Goal: Task Accomplishment & Management: Manage account settings

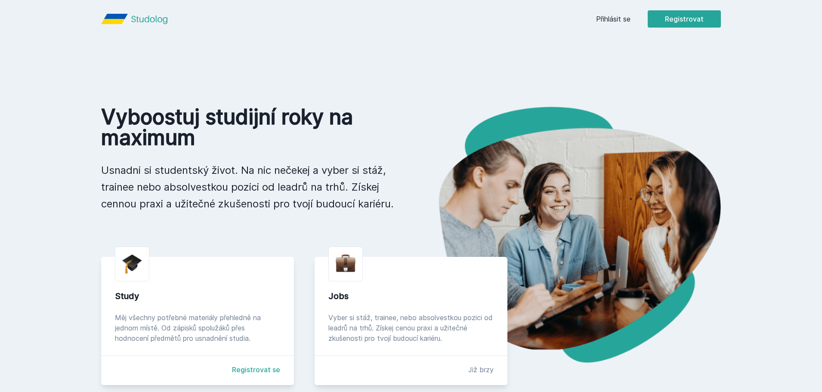
click at [606, 16] on link "Přihlásit se" at bounding box center [613, 19] width 34 height 10
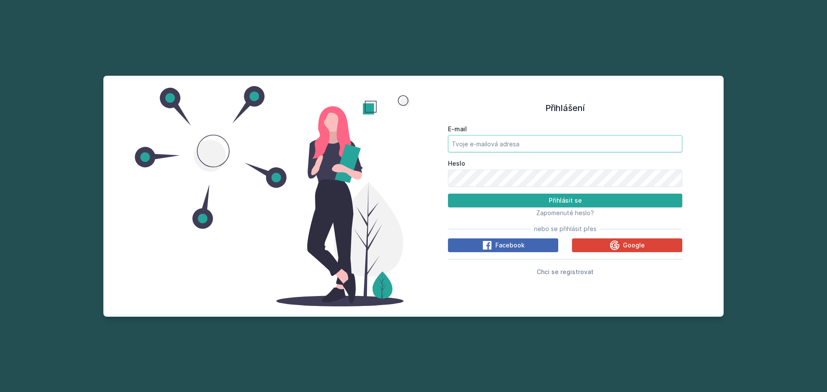
click at [527, 138] on input "E-mail" at bounding box center [565, 143] width 234 height 17
click at [507, 203] on button "Přihlásit se" at bounding box center [565, 201] width 234 height 14
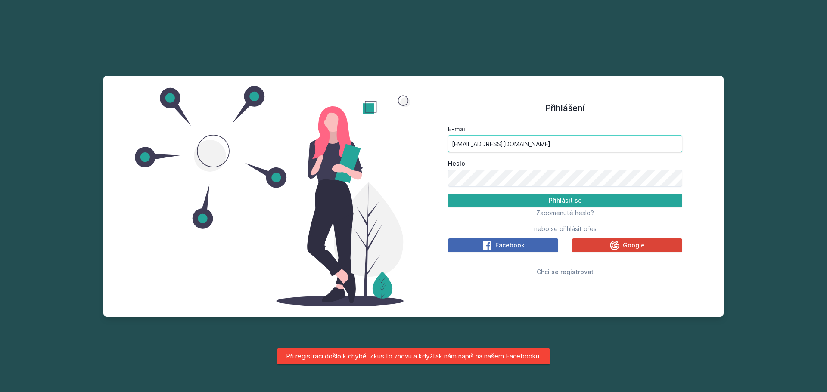
drag, startPoint x: 534, startPoint y: 147, endPoint x: 353, endPoint y: 127, distance: 182.3
click at [353, 127] on div "Přihlášení E-mail [EMAIL_ADDRESS][DOMAIN_NAME] [PERSON_NAME] se Zapomenuté hesl…" at bounding box center [413, 196] width 620 height 241
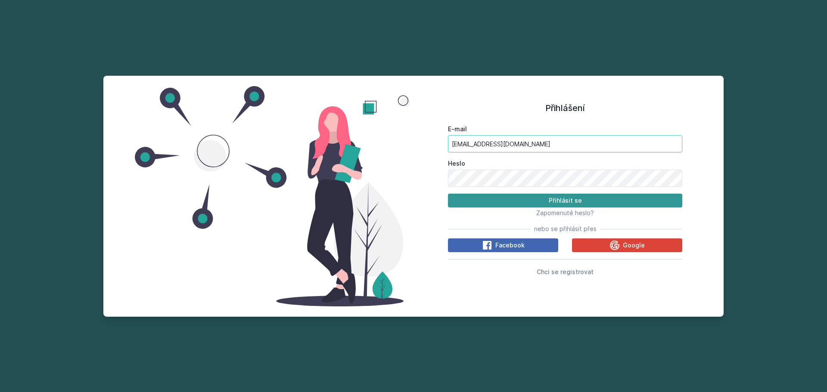
type input "[EMAIL_ADDRESS][DOMAIN_NAME]"
click at [492, 204] on button "Přihlásit se" at bounding box center [565, 201] width 234 height 14
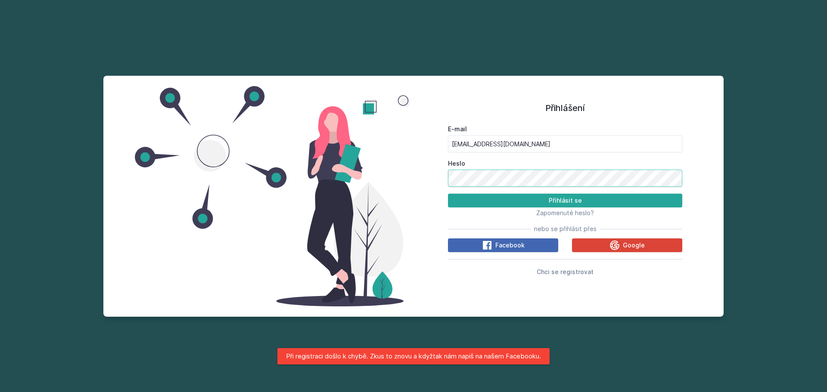
click at [396, 187] on div "Přihlášení E-mail [EMAIL_ADDRESS][DOMAIN_NAME] Heslo Přihlásit se Zapomenuté he…" at bounding box center [413, 196] width 620 height 241
click at [448, 194] on button "Přihlásit se" at bounding box center [565, 201] width 234 height 14
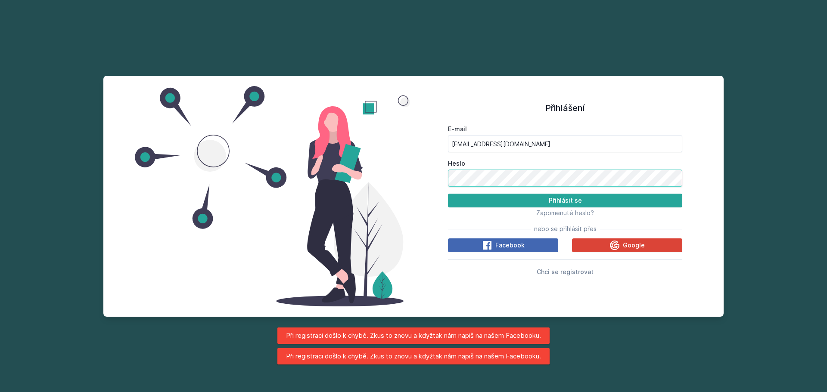
click at [369, 181] on div "Přihlášení E-mail [EMAIL_ADDRESS][DOMAIN_NAME] Heslo Přihlásit se Zapomenuté he…" at bounding box center [413, 196] width 620 height 241
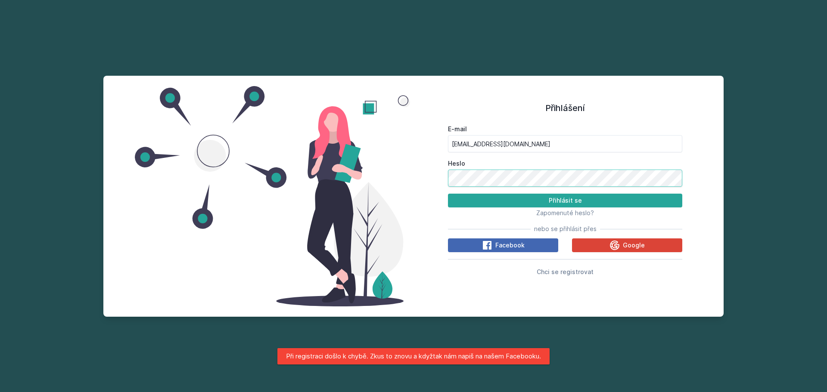
click at [448, 194] on button "Přihlásit se" at bounding box center [565, 201] width 234 height 14
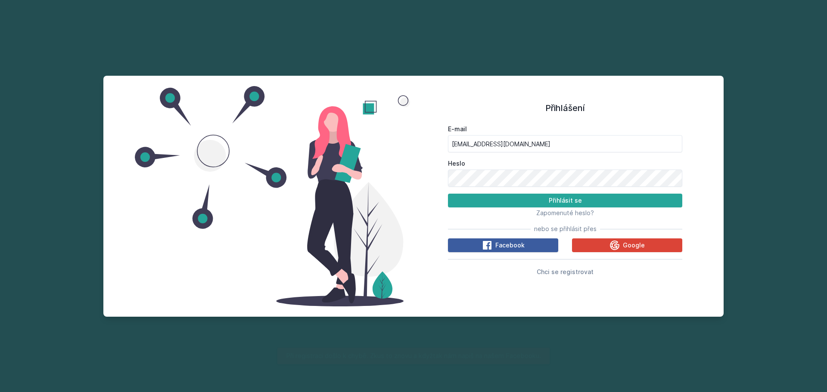
click at [506, 239] on button "Facebook" at bounding box center [503, 245] width 110 height 14
click at [572, 211] on span "Zapomenuté heslo?" at bounding box center [565, 212] width 58 height 7
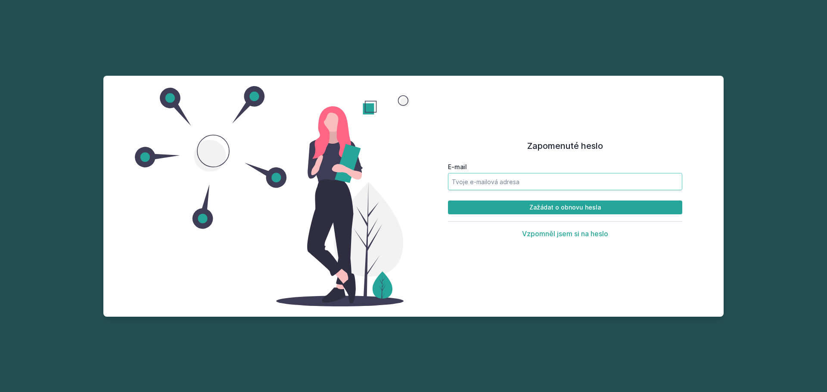
click at [476, 185] on input "E-mail" at bounding box center [565, 181] width 234 height 17
click at [477, 211] on button "Zažádat o obnovu hesla" at bounding box center [565, 208] width 234 height 14
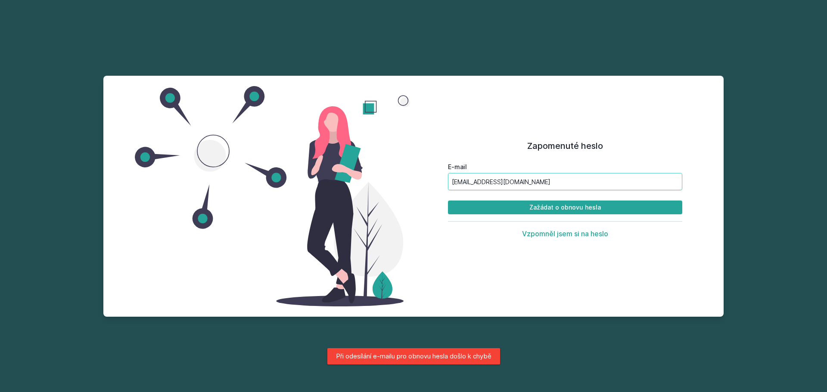
drag, startPoint x: 495, startPoint y: 182, endPoint x: 386, endPoint y: 177, distance: 109.5
click at [386, 177] on div "Zapomenuté heslo E-mail junv02@vse.cz Zažádat o obnovu hesla Vzpomněl jsem si n…" at bounding box center [413, 196] width 620 height 241
type input "[EMAIL_ADDRESS][DOMAIN_NAME]"
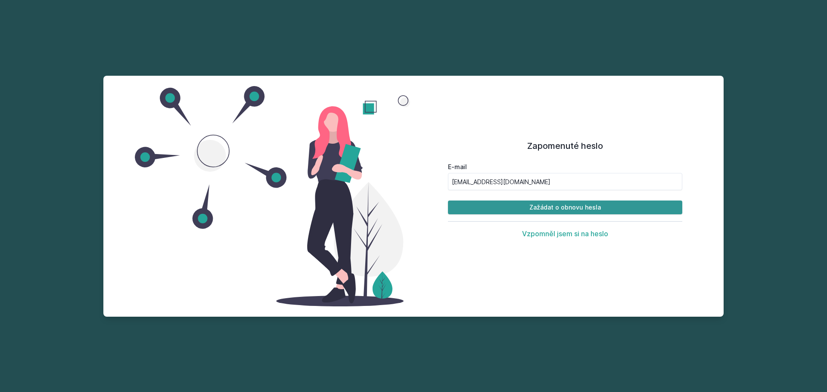
click at [500, 210] on button "Zažádat o obnovu hesla" at bounding box center [565, 208] width 234 height 14
